Goal: Find specific page/section: Find specific page/section

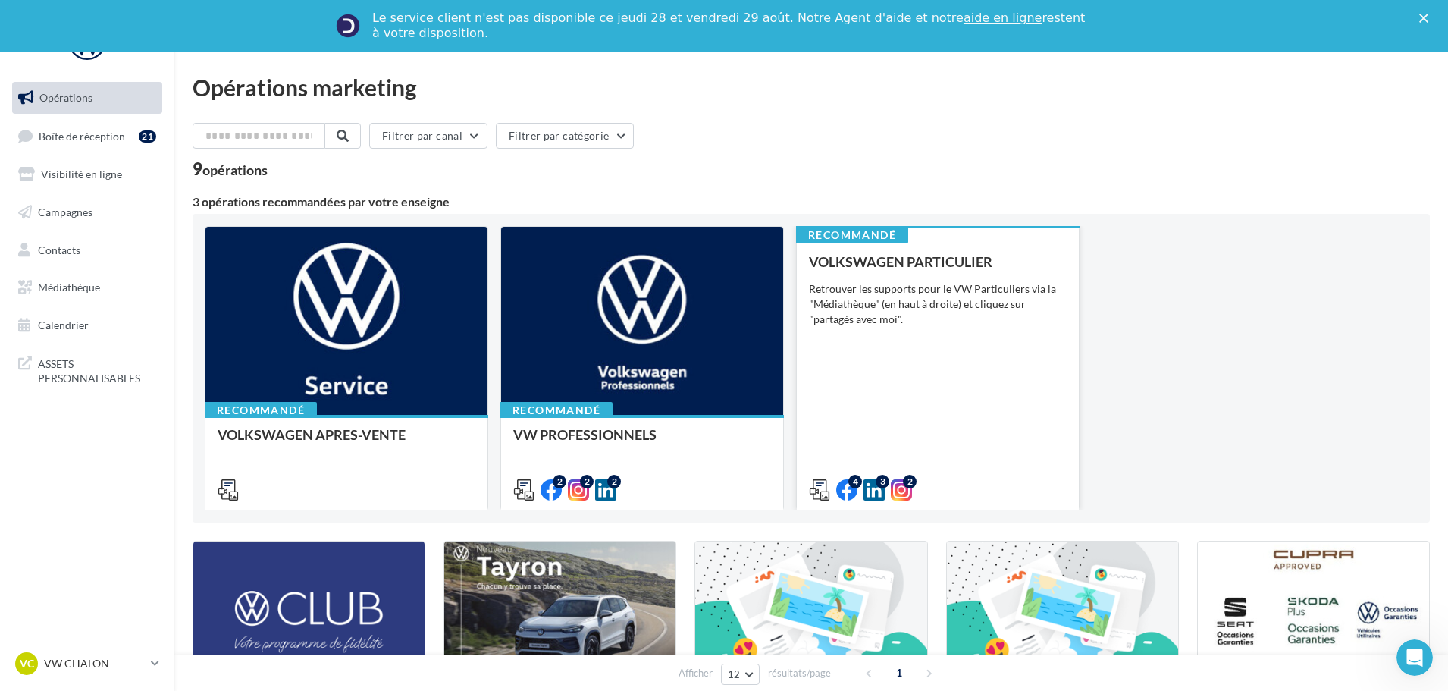
click at [925, 296] on div "Retrouver les supports pour le VW Particuliers via la "Médiathèque" (en haut à …" at bounding box center [938, 303] width 258 height 45
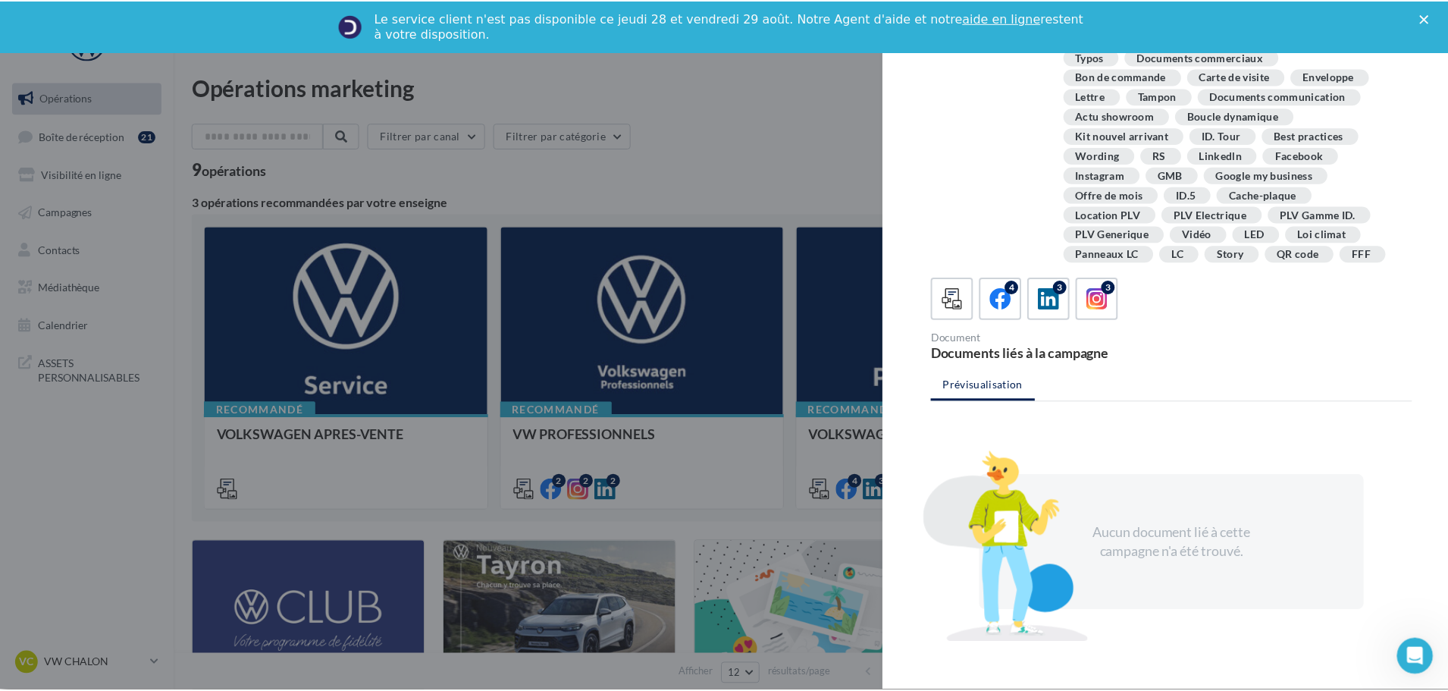
scroll to position [152, 0]
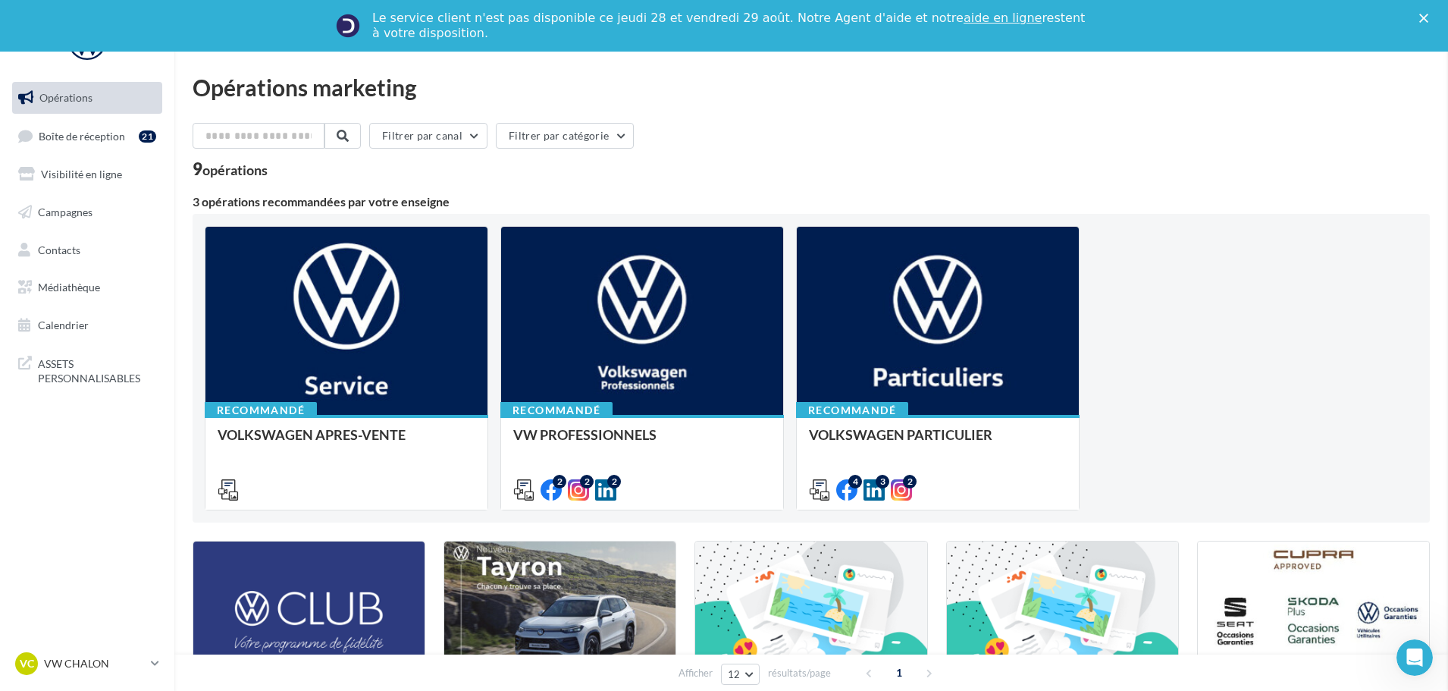
click at [67, 299] on link "Médiathèque" at bounding box center [87, 287] width 156 height 32
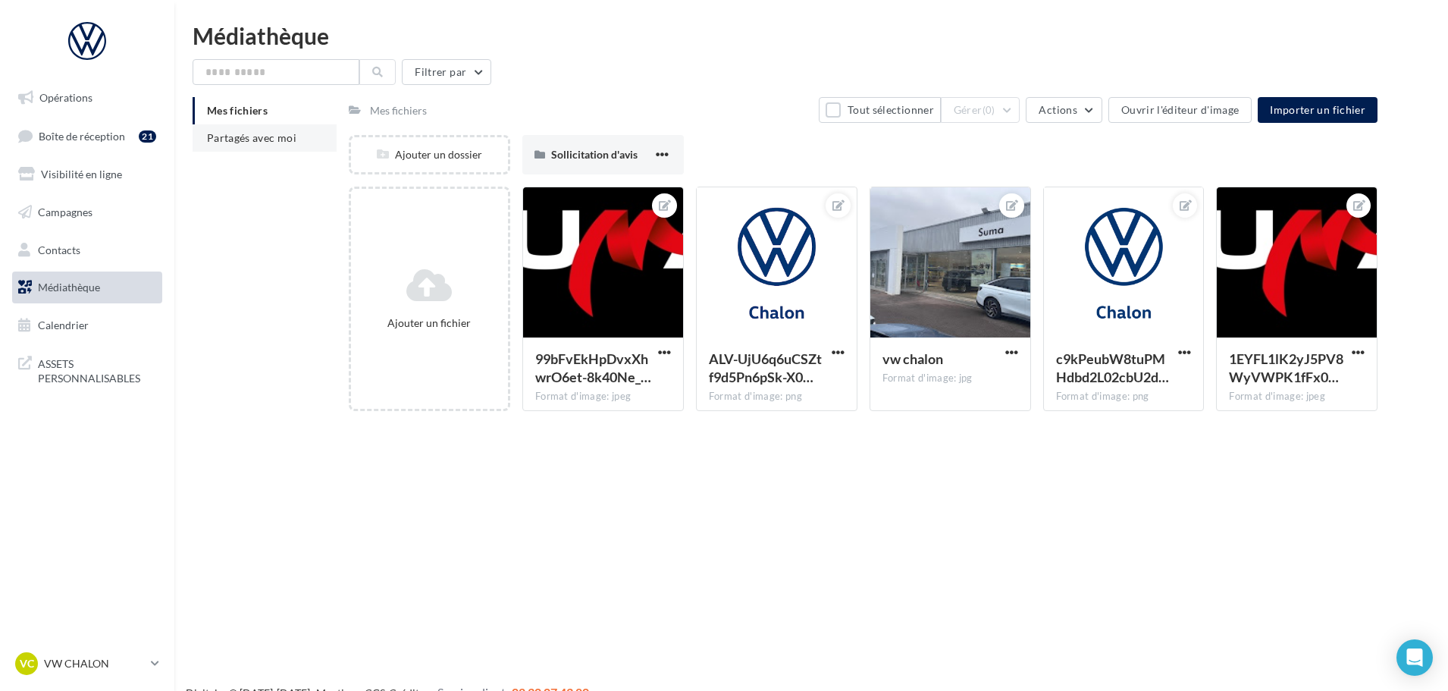
click at [281, 127] on li "Partagés avec moi" at bounding box center [265, 137] width 144 height 27
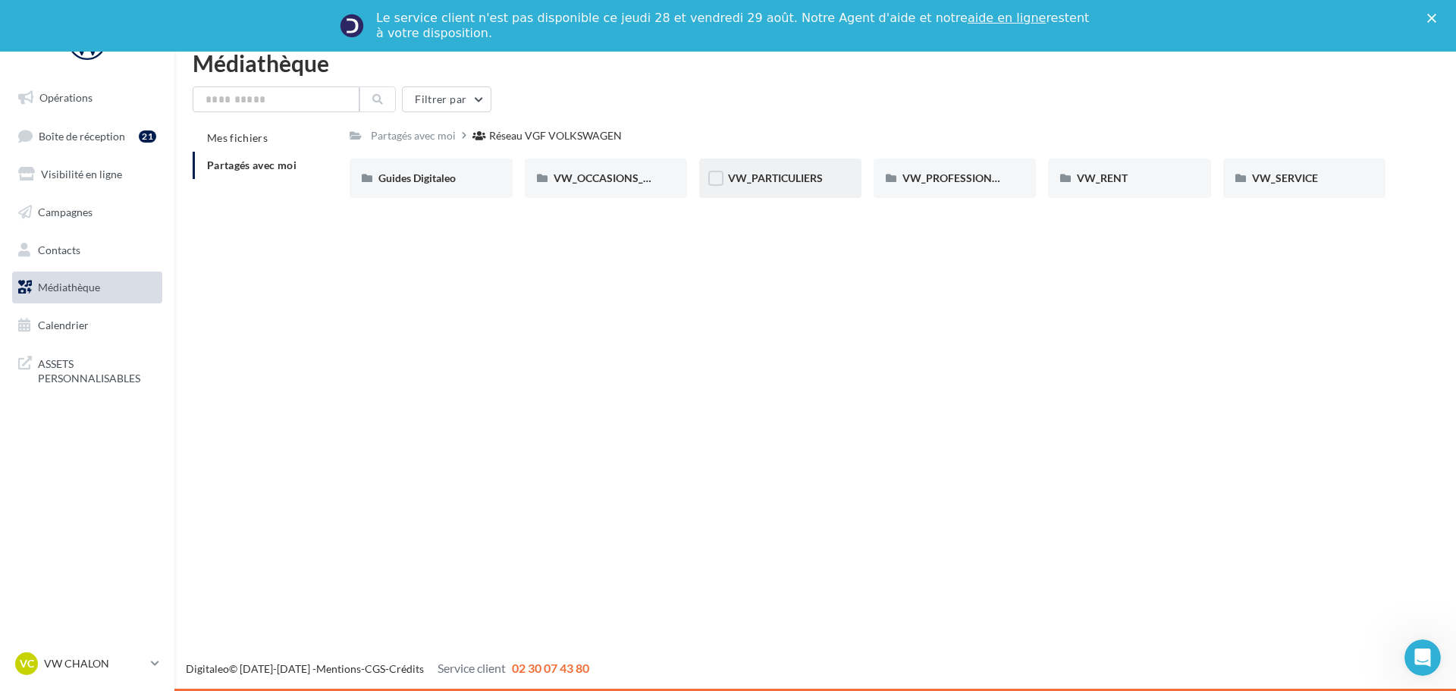
click at [776, 187] on div "VW_PARTICULIERS" at bounding box center [780, 177] width 162 height 39
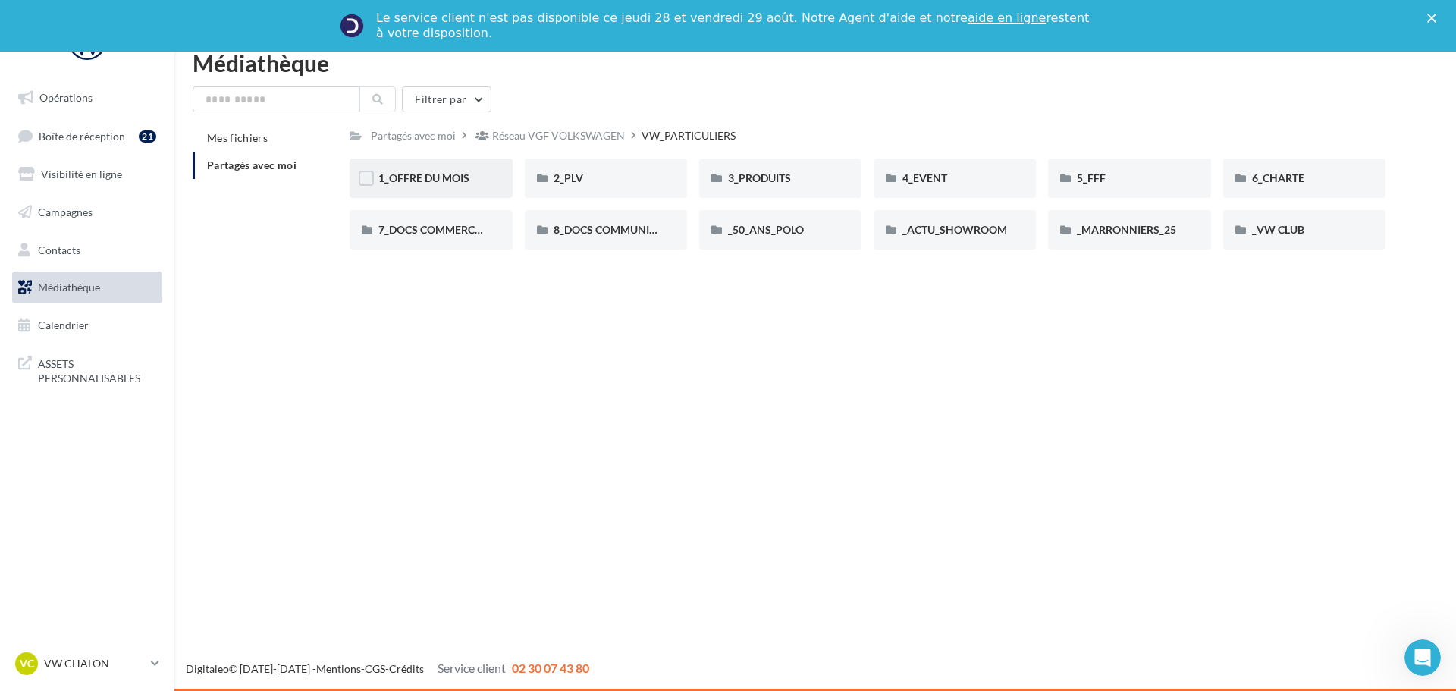
click at [488, 183] on div "1_OFFRE DU MOIS" at bounding box center [431, 177] width 162 height 39
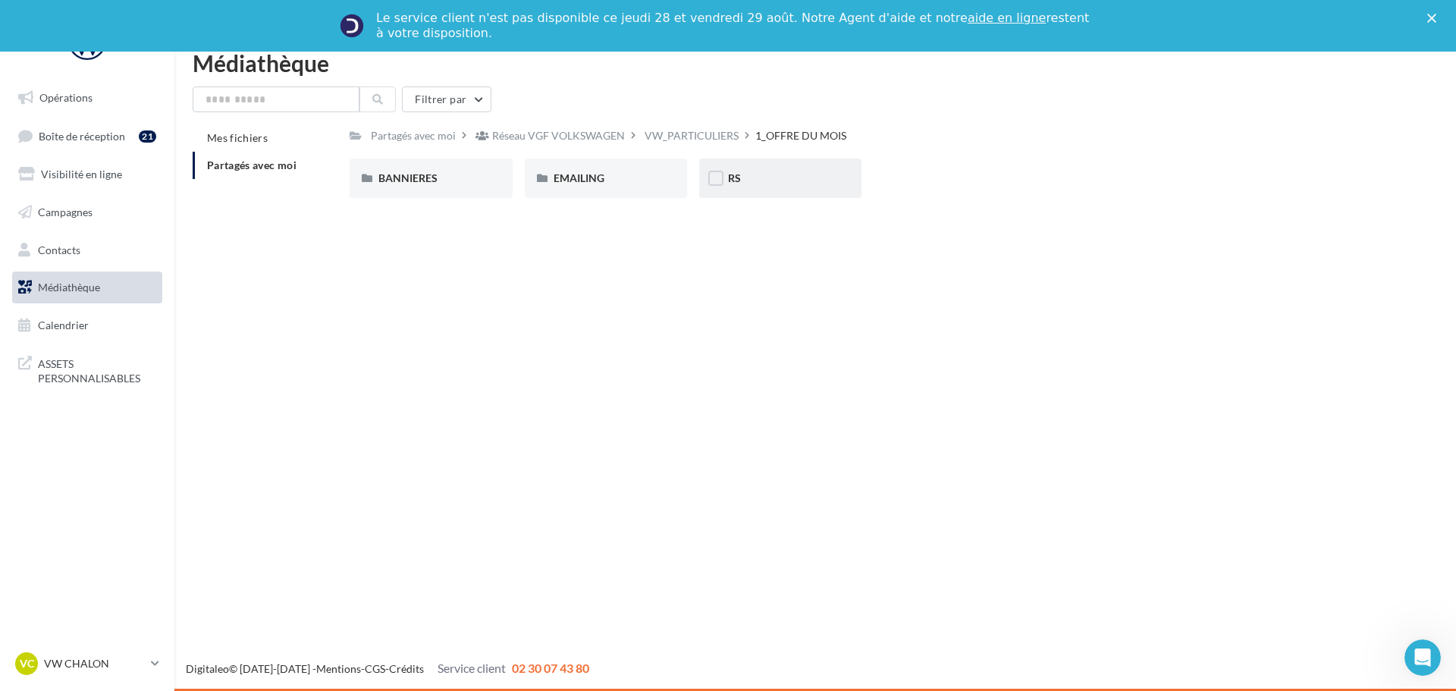
click at [731, 168] on div "RS" at bounding box center [780, 177] width 162 height 39
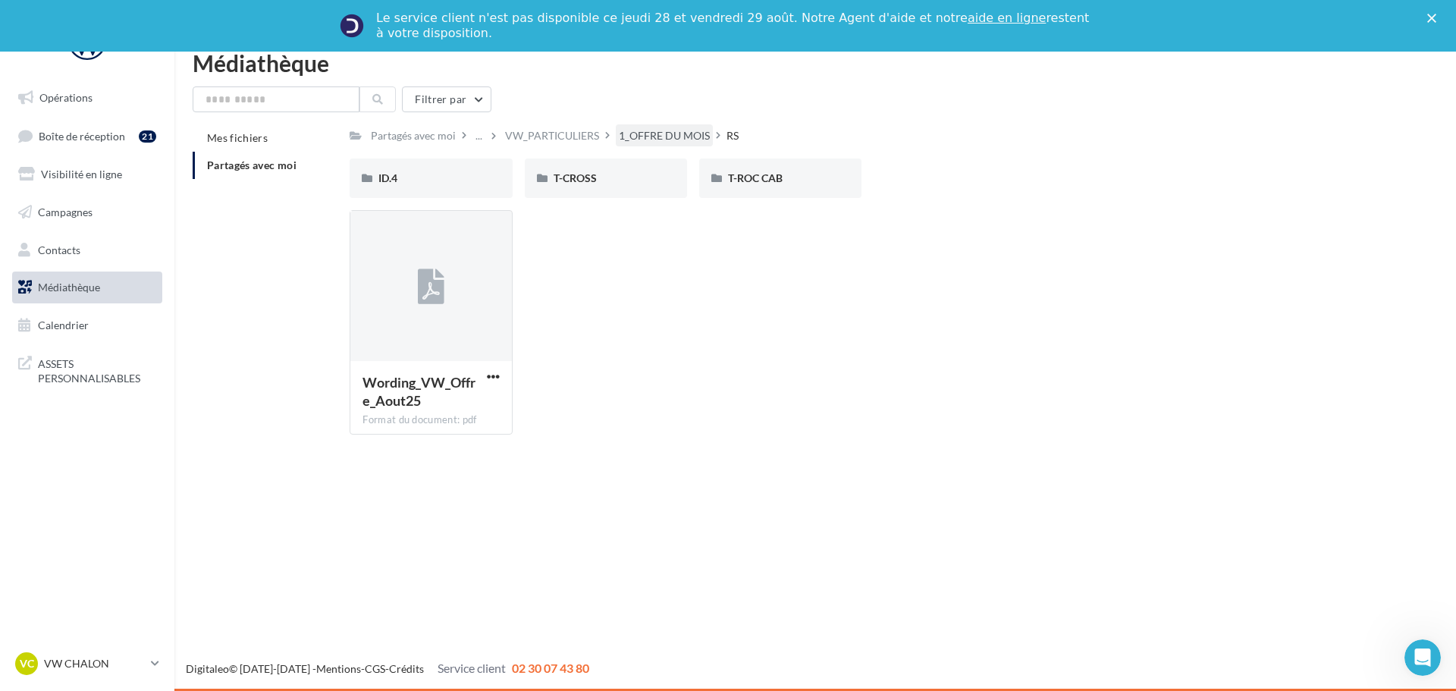
click at [654, 139] on div "1_OFFRE DU MOIS" at bounding box center [664, 135] width 91 height 15
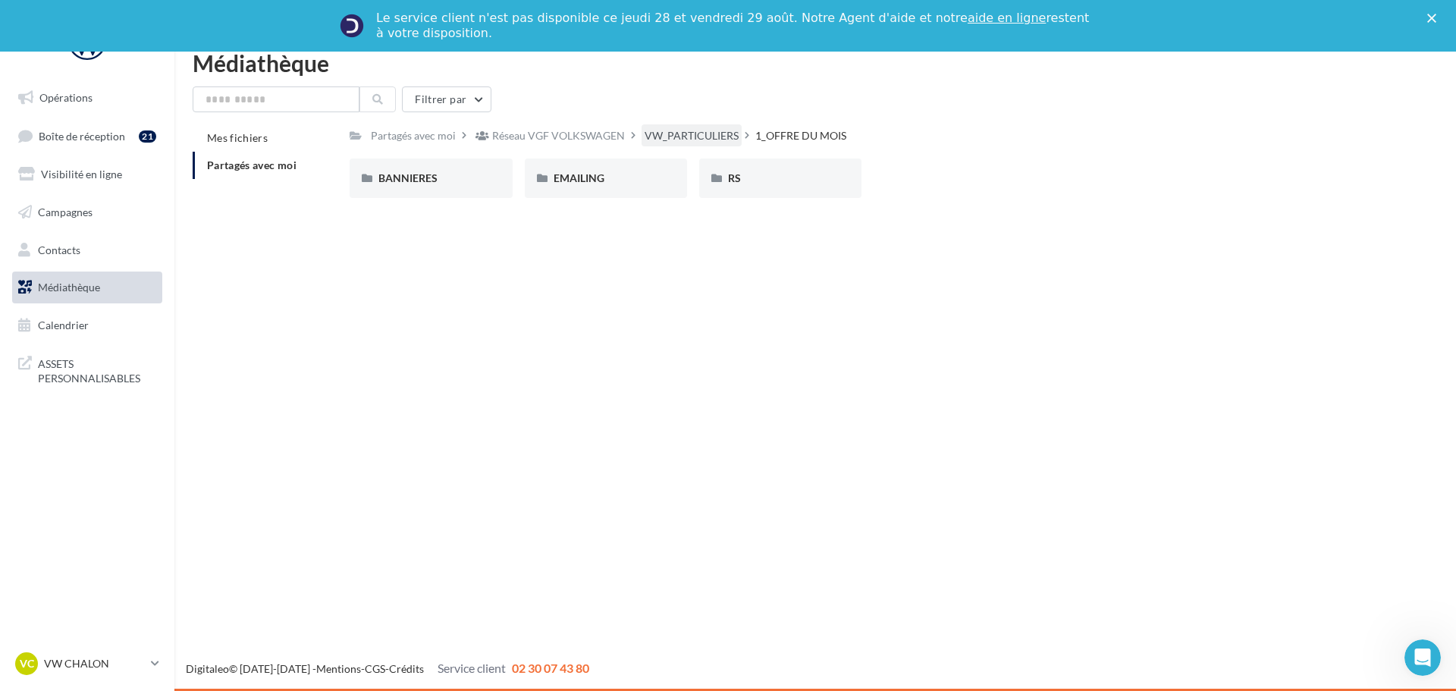
click at [670, 130] on div "VW_PARTICULIERS" at bounding box center [691, 135] width 94 height 15
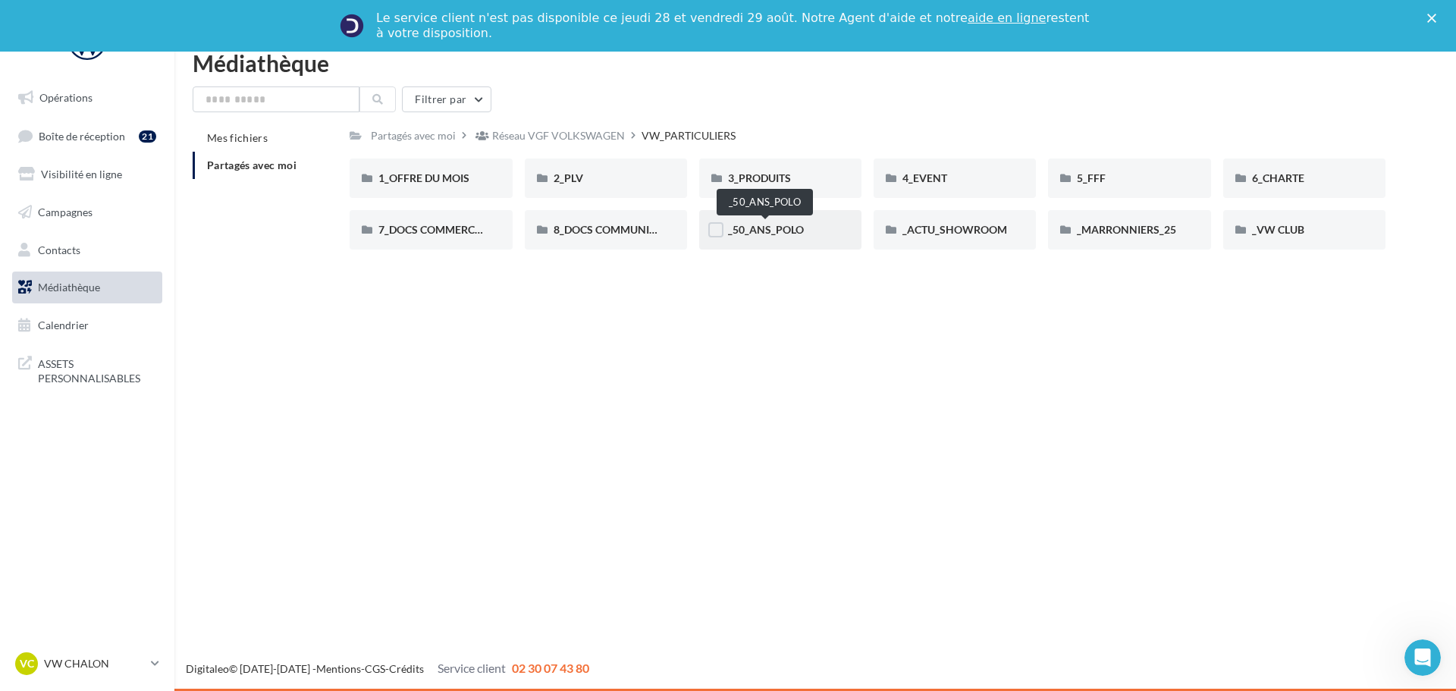
click at [763, 229] on span "_50_ANS_POLO" at bounding box center [766, 229] width 76 height 13
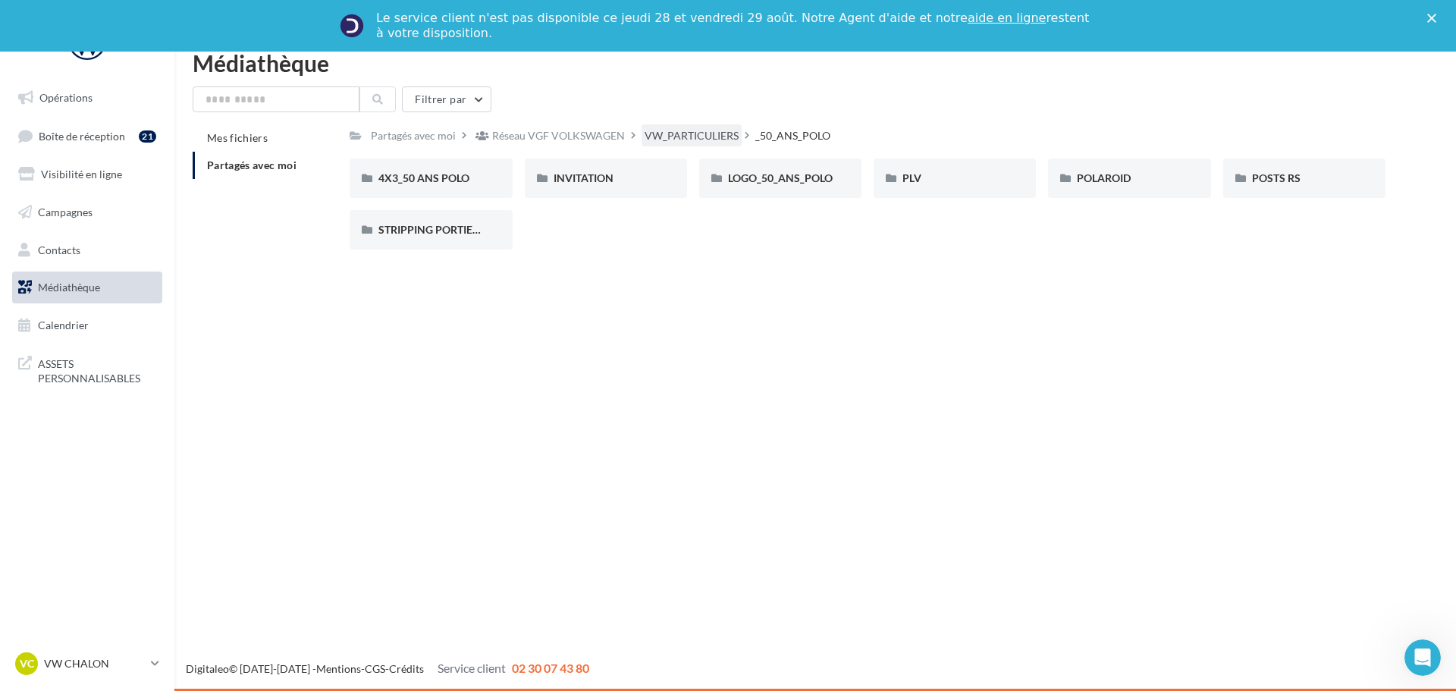
click at [728, 136] on div "VW_PARTICULIERS" at bounding box center [691, 135] width 94 height 15
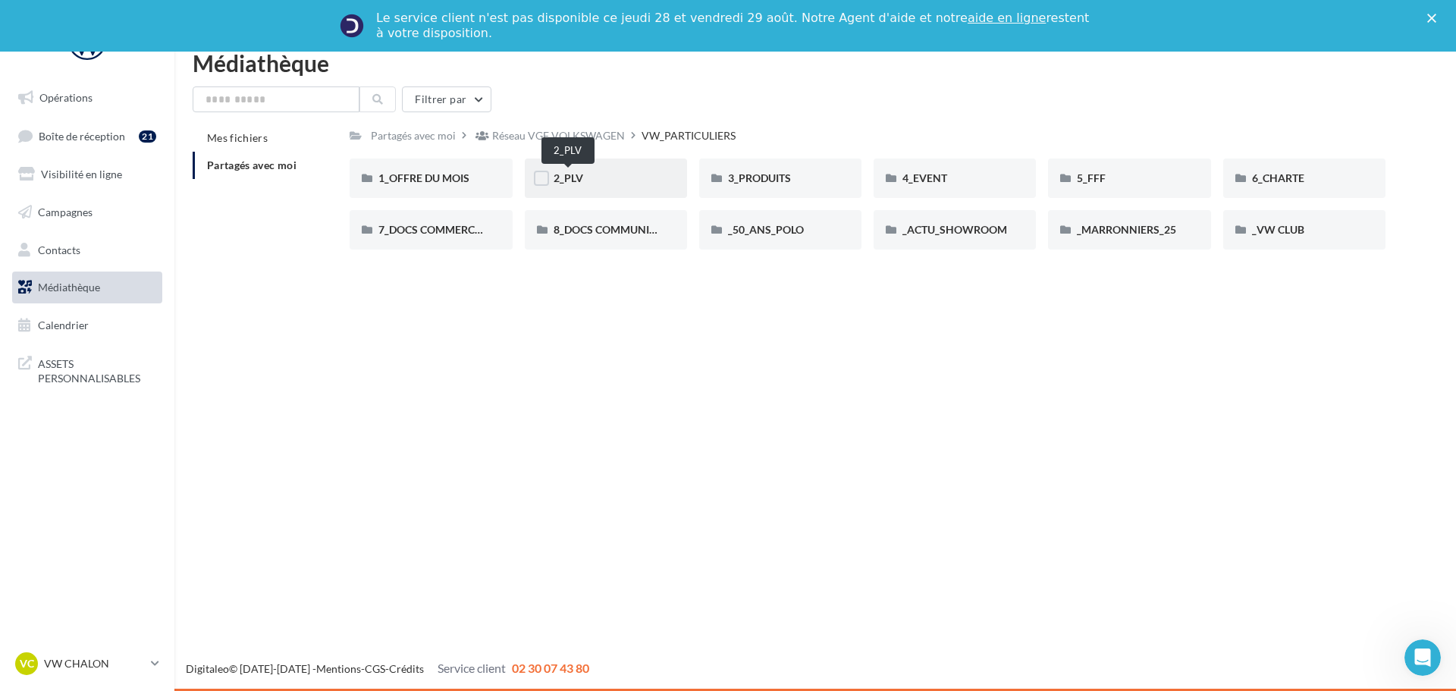
click at [557, 174] on span "2_PLV" at bounding box center [568, 177] width 30 height 13
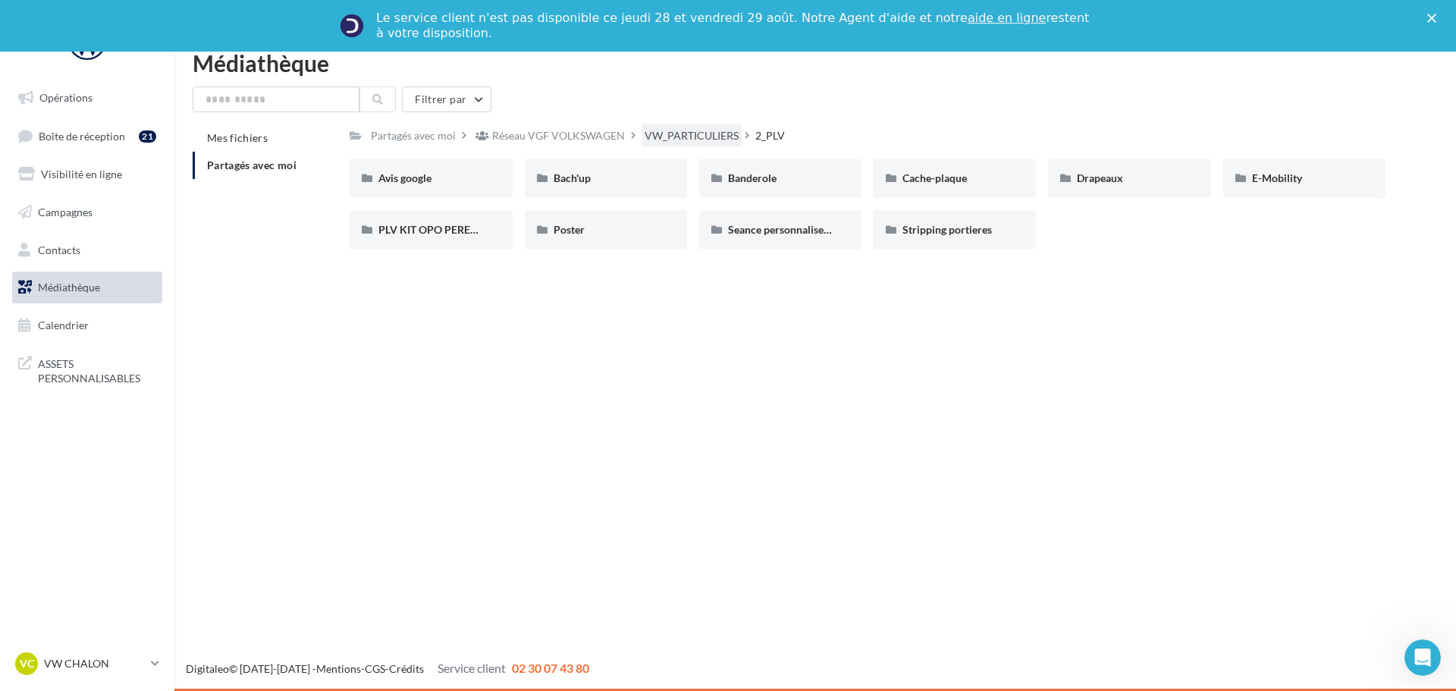
click at [658, 133] on div "VW_PARTICULIERS" at bounding box center [691, 135] width 94 height 15
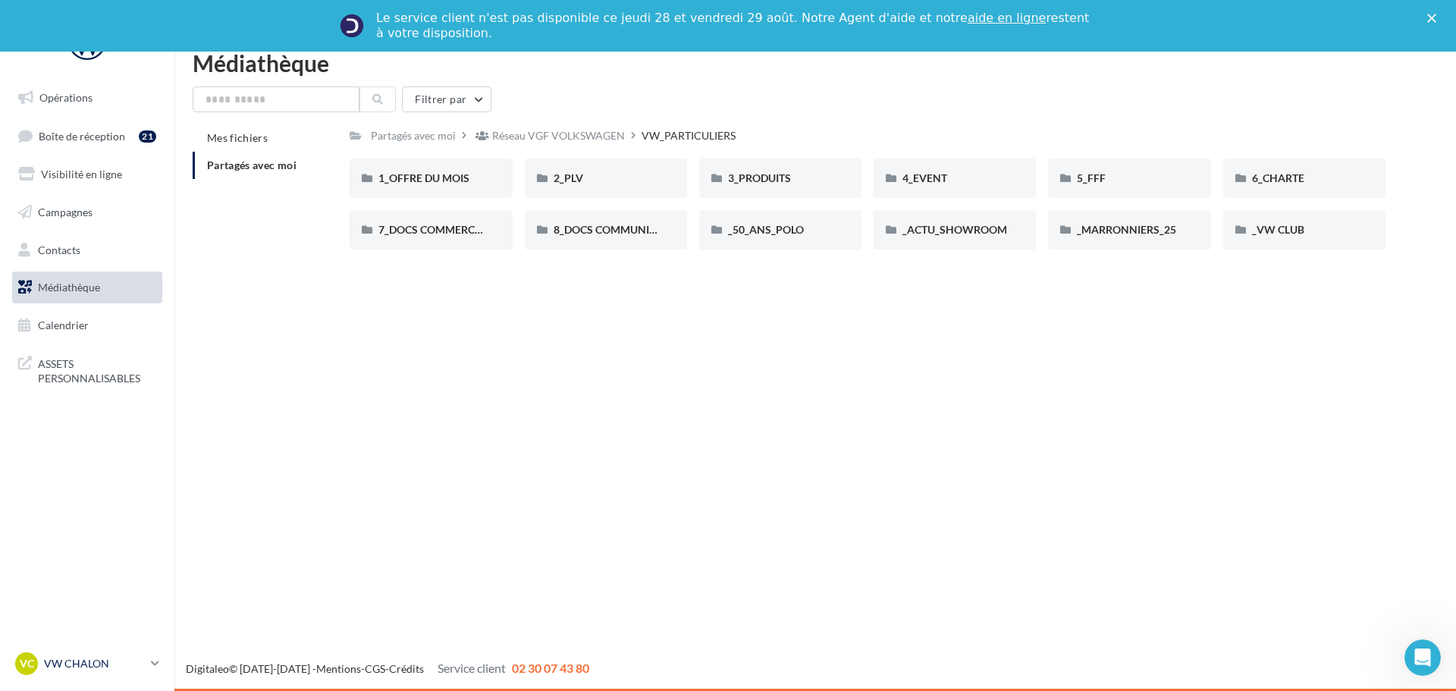
drag, startPoint x: 86, startPoint y: 660, endPoint x: 86, endPoint y: 651, distance: 9.1
click at [86, 660] on p "VW CHALON" at bounding box center [94, 663] width 101 height 15
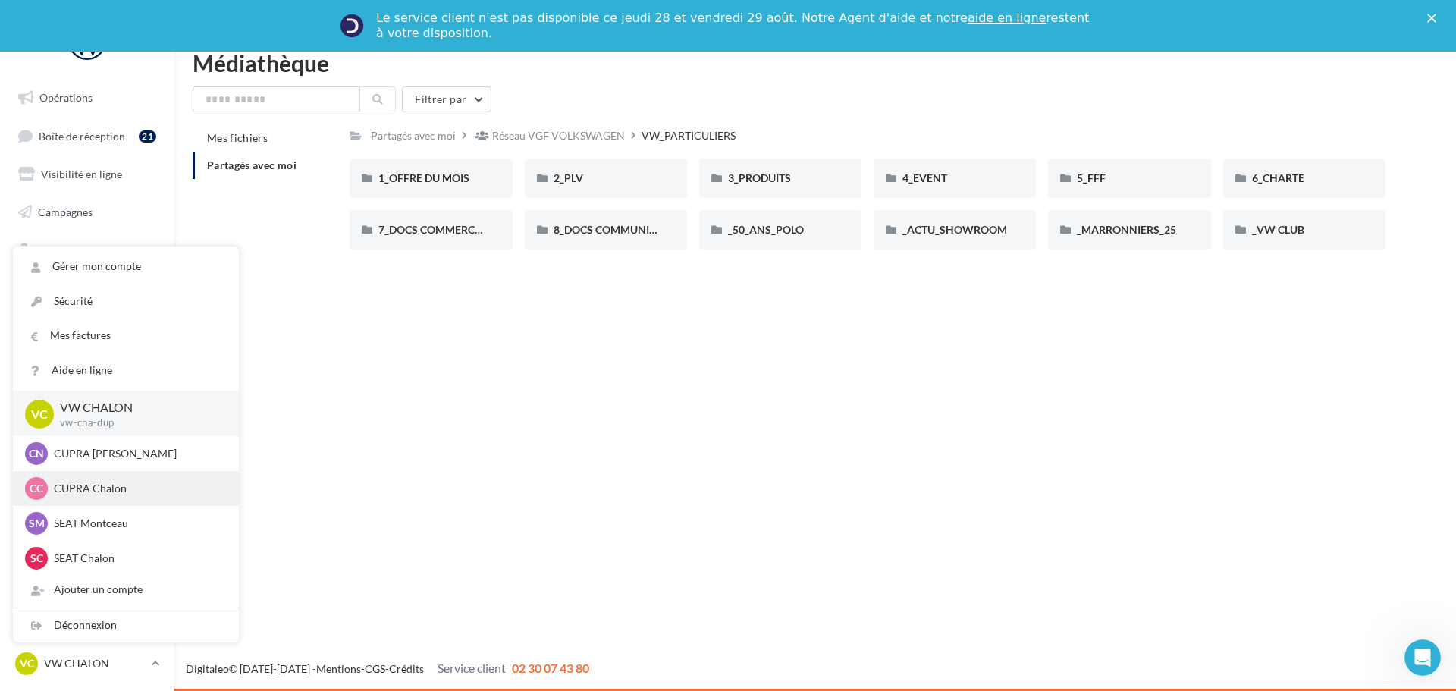
scroll to position [76, 0]
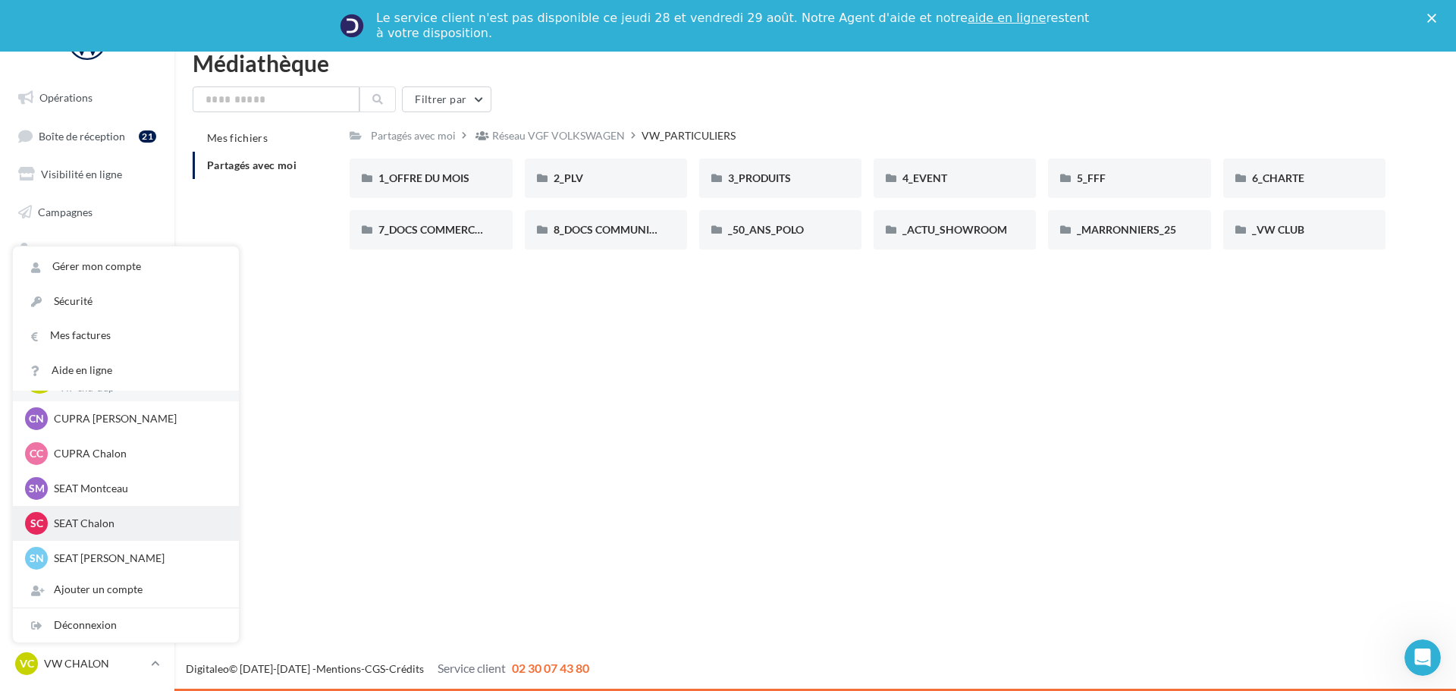
click at [90, 508] on div "SC SEAT Chalon SEAT-[GEOGRAPHIC_DATA]" at bounding box center [126, 523] width 226 height 35
click at [88, 522] on p "SEAT Chalon" at bounding box center [137, 523] width 167 height 15
